Goal: Information Seeking & Learning: Learn about a topic

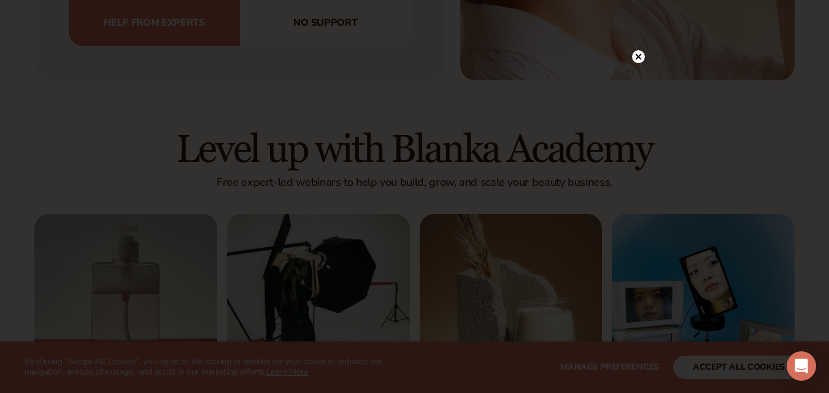
scroll to position [4480, 0]
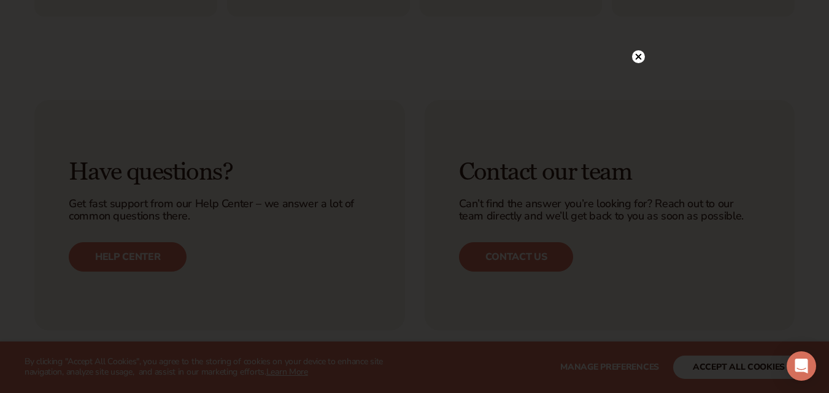
click at [641, 55] on circle at bounding box center [638, 56] width 13 height 13
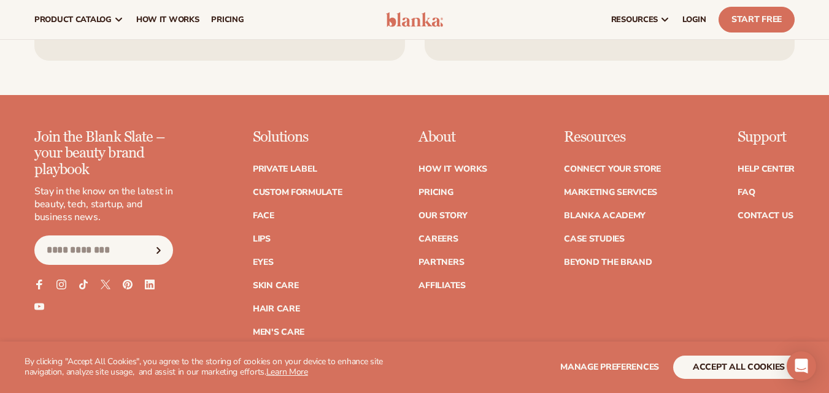
scroll to position [4722, 0]
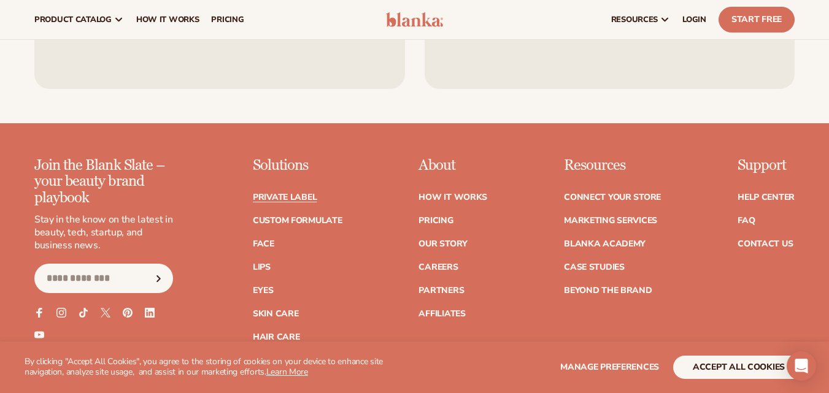
click at [296, 193] on link "Private label" at bounding box center [285, 197] width 64 height 9
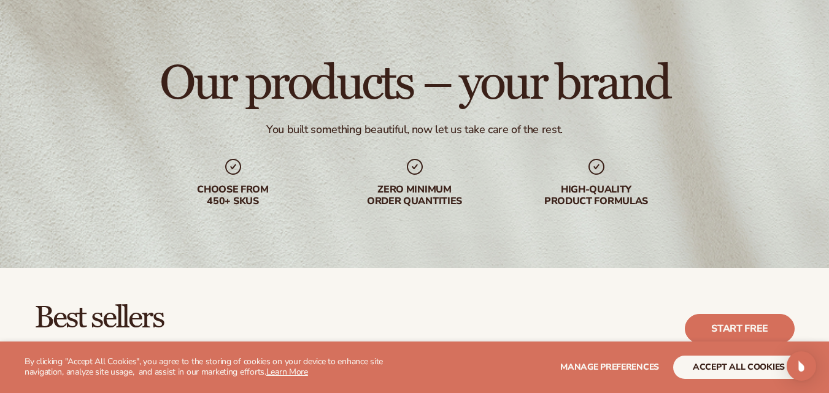
scroll to position [368, 0]
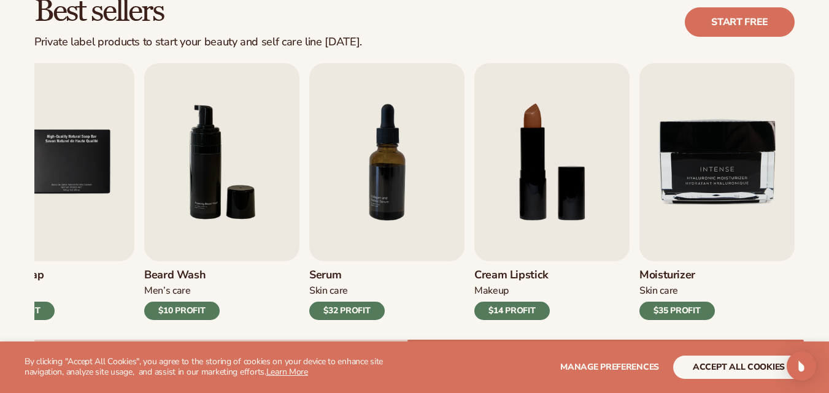
click at [515, 16] on div "Best sellers Private label products to start your beauty and self care line [DA…" at bounding box center [414, 22] width 760 height 53
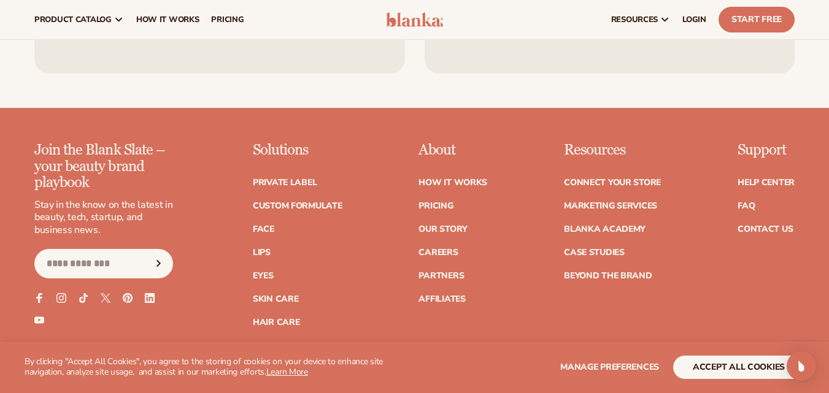
scroll to position [2034, 0]
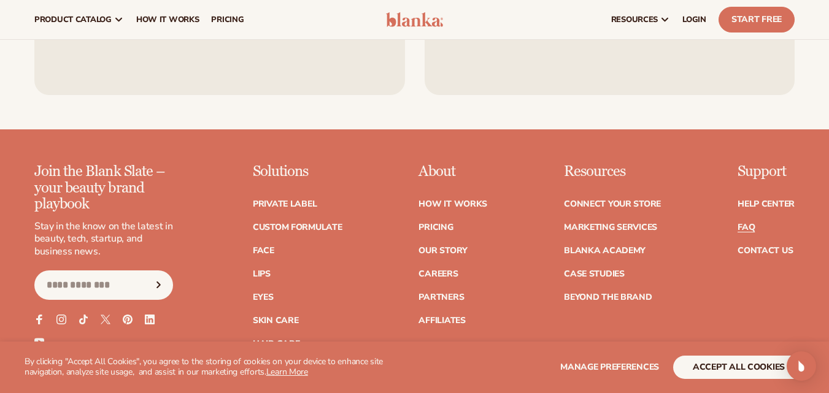
click at [744, 227] on link "FAQ" at bounding box center [746, 227] width 17 height 9
